Goal: Check status: Check status

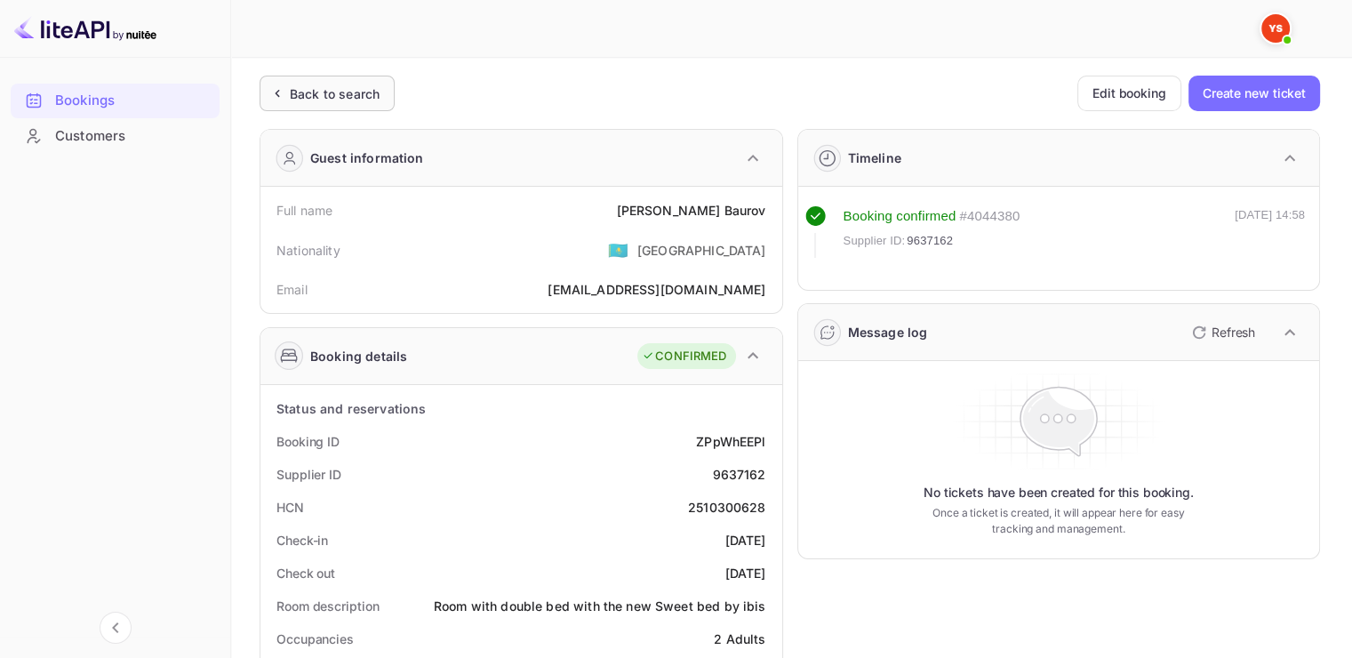
click at [327, 100] on div "Back to search" at bounding box center [335, 93] width 90 height 19
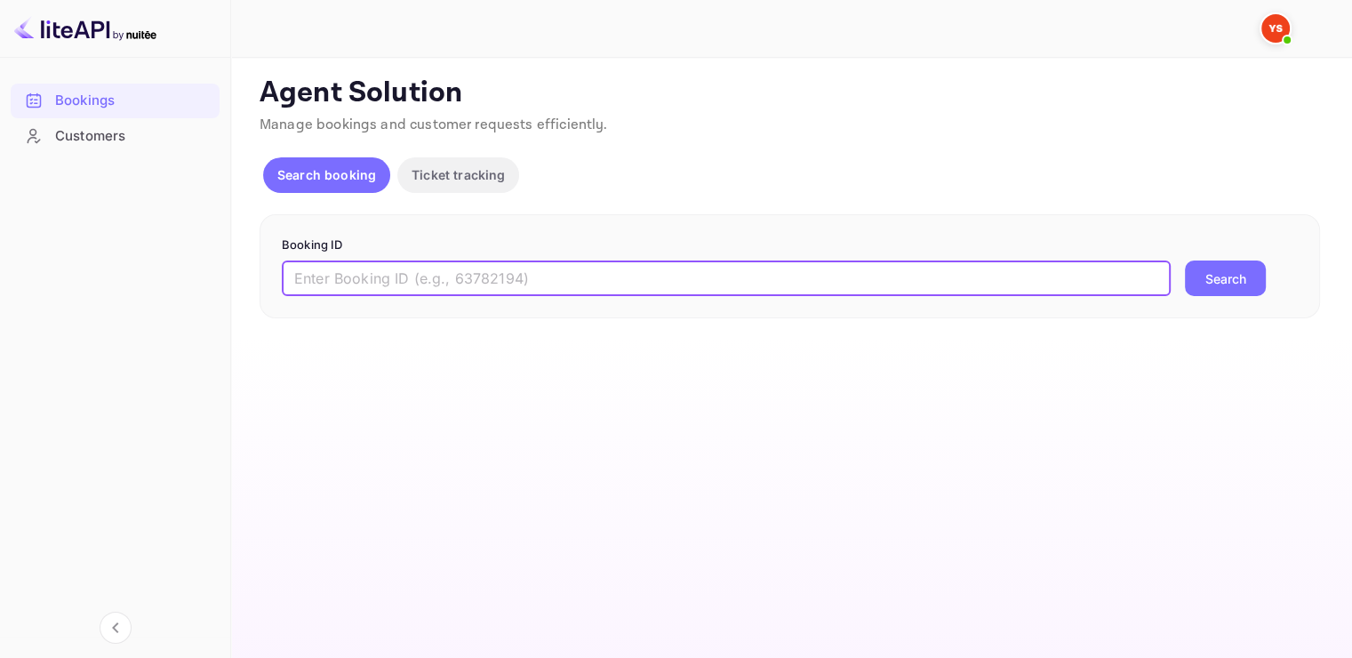
click at [353, 277] on input "text" at bounding box center [726, 278] width 889 height 36
paste input "9781561"
type input "9781561"
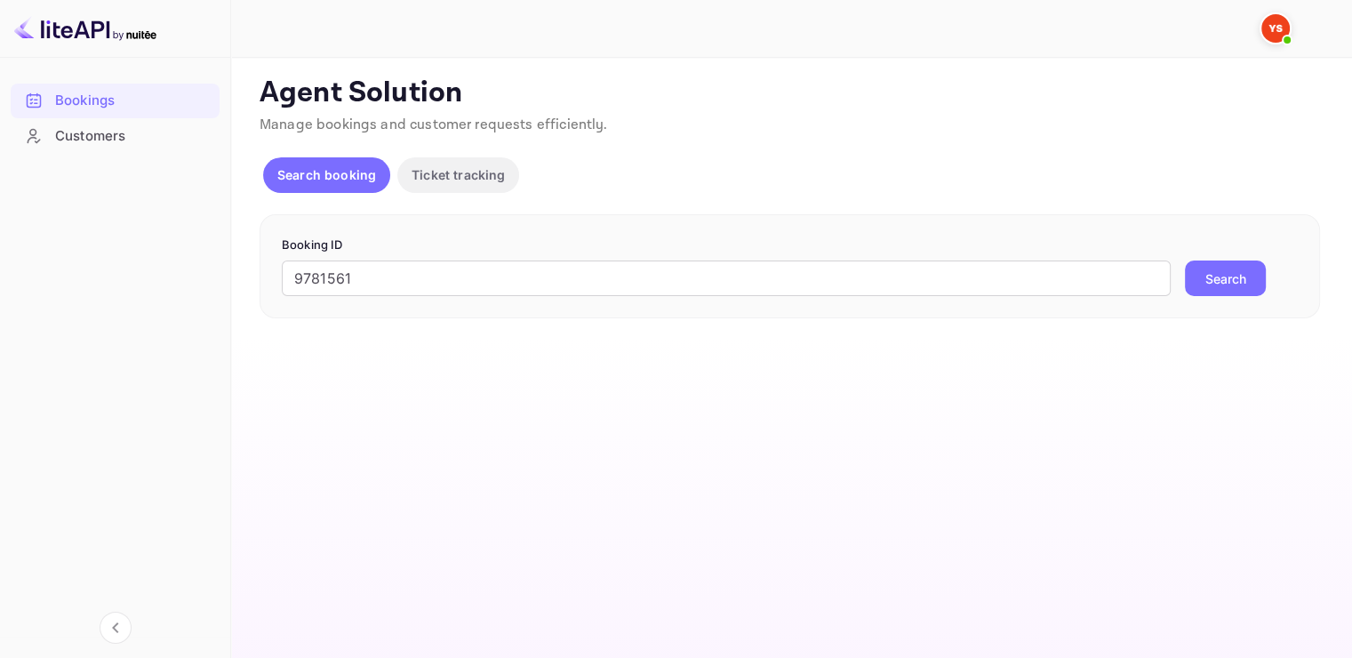
click at [1232, 271] on button "Search" at bounding box center [1225, 278] width 81 height 36
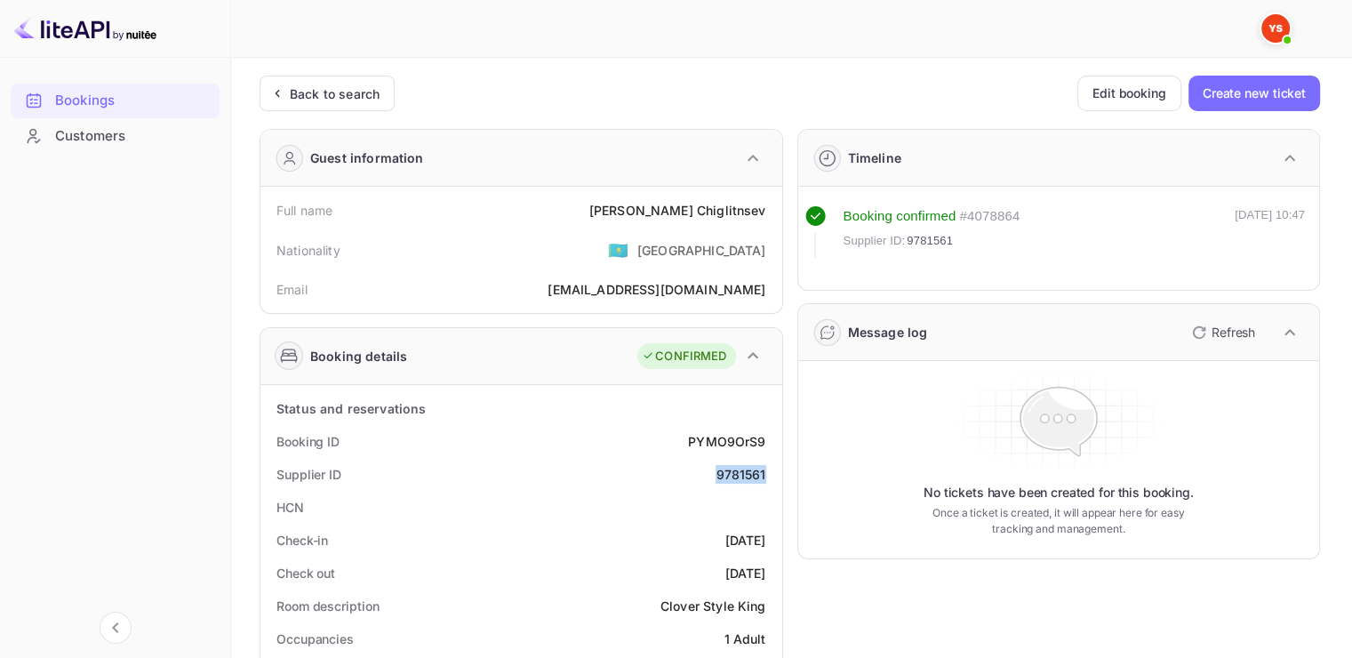
drag, startPoint x: 715, startPoint y: 475, endPoint x: 765, endPoint y: 470, distance: 50.9
click at [765, 470] on div "Supplier ID 9781561" at bounding box center [522, 474] width 508 height 33
copy div "9781561"
drag, startPoint x: 647, startPoint y: 210, endPoint x: 764, endPoint y: 205, distance: 117.4
click at [764, 205] on div "Full name [PERSON_NAME]" at bounding box center [522, 210] width 508 height 33
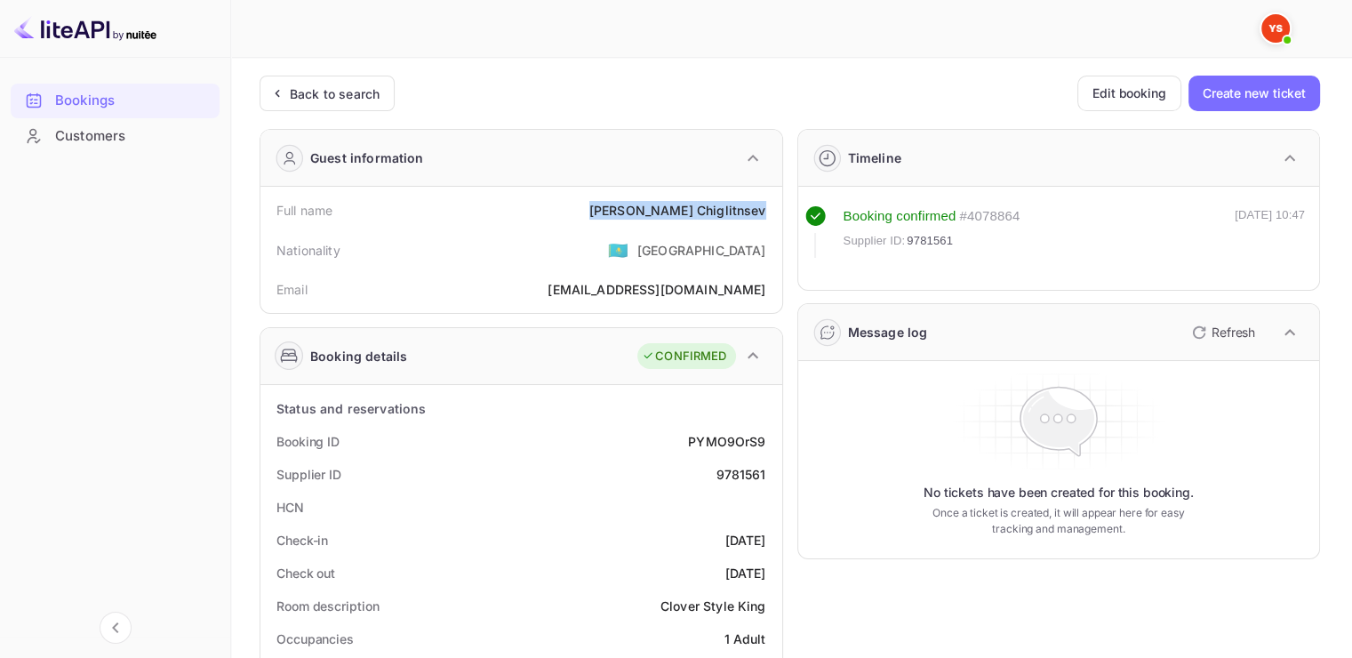
copy div "[PERSON_NAME]"
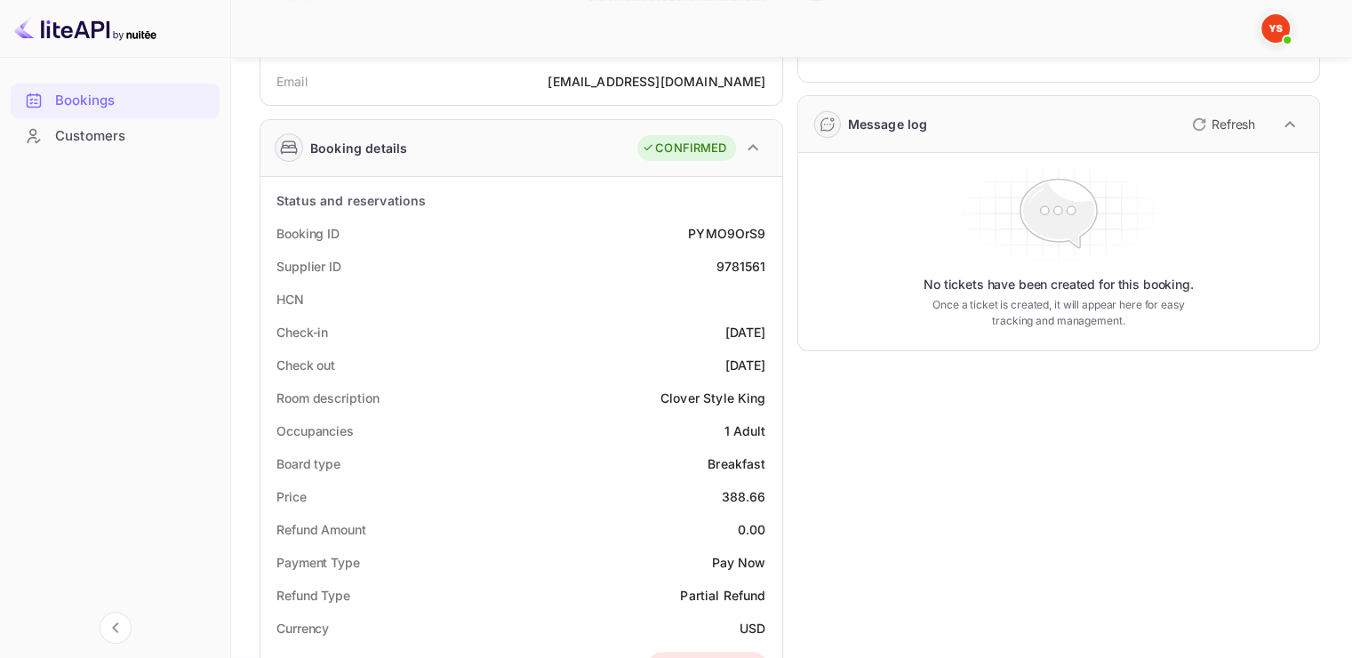
scroll to position [356, 0]
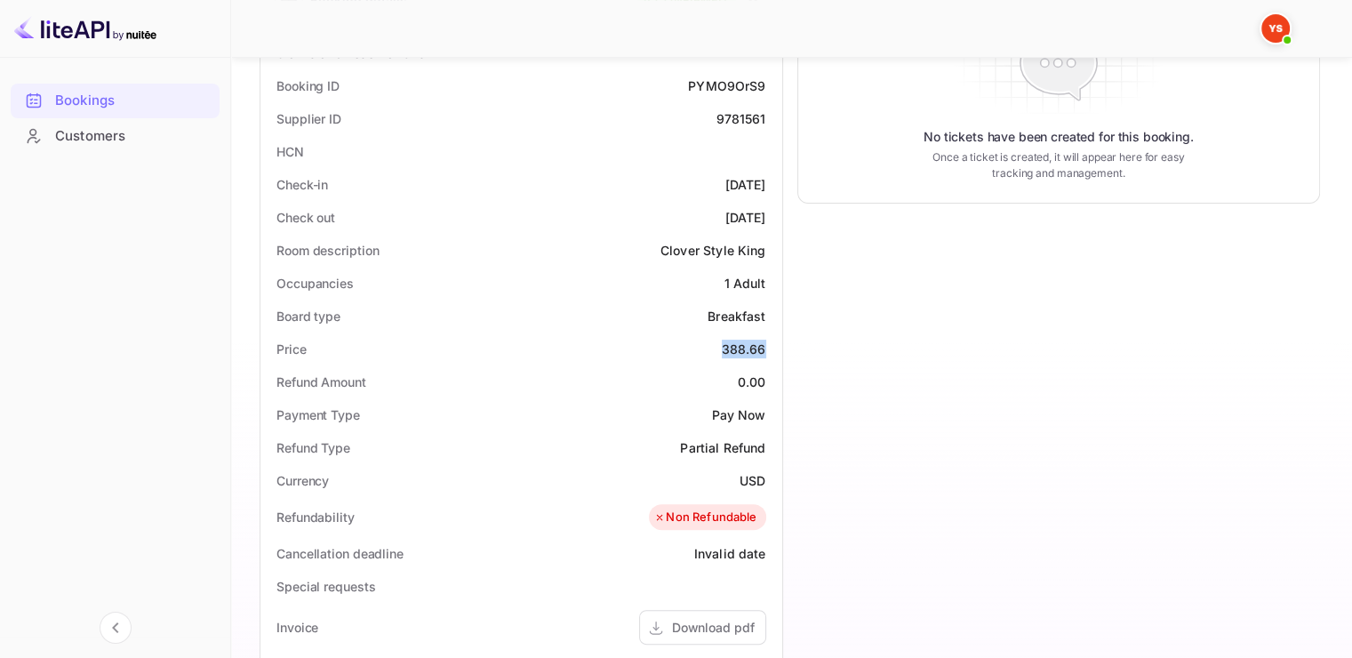
drag, startPoint x: 724, startPoint y: 349, endPoint x: 763, endPoint y: 349, distance: 39.1
click at [763, 349] on div "388.66" at bounding box center [744, 349] width 44 height 19
copy div "388.66"
drag, startPoint x: 741, startPoint y: 480, endPoint x: 764, endPoint y: 480, distance: 23.1
click at [764, 480] on div "USD" at bounding box center [753, 480] width 26 height 19
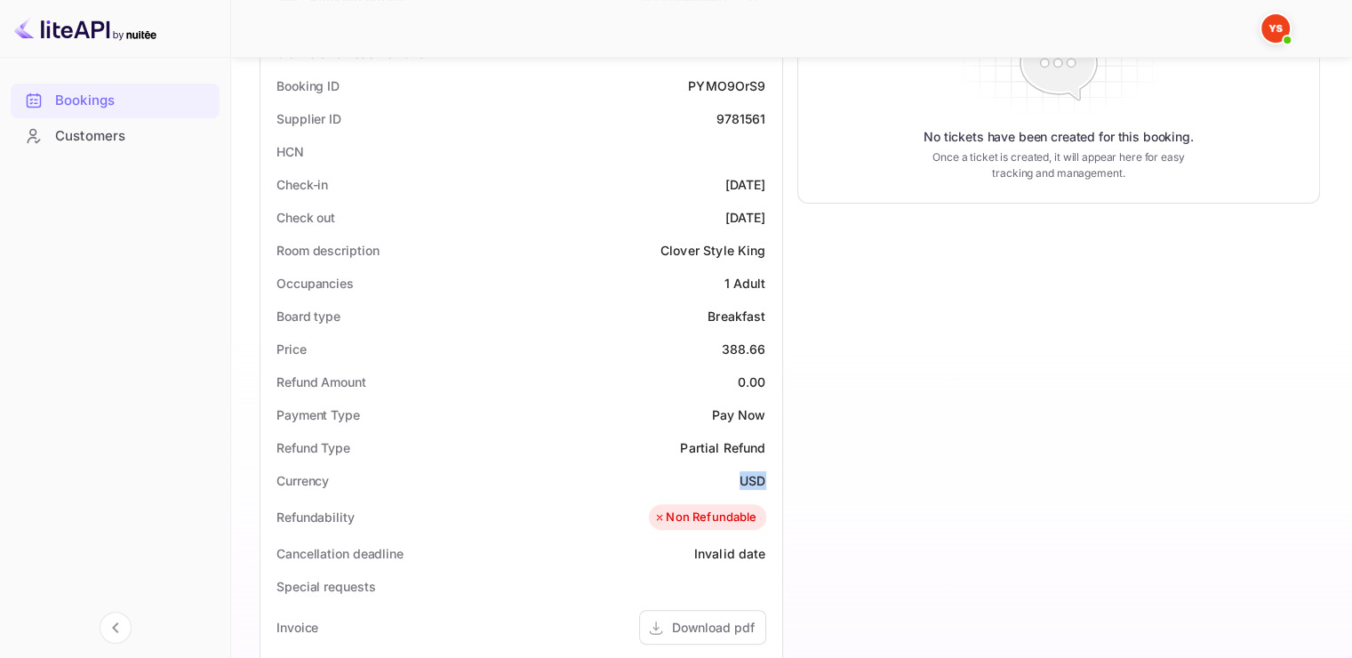
copy div "USD"
